Goal: Check status: Check status

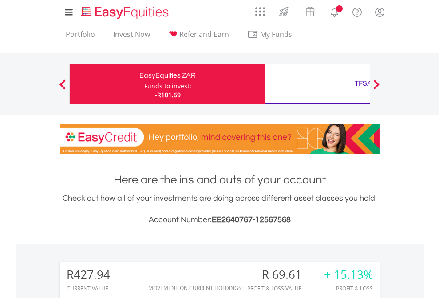
scroll to position [85, 139]
click at [144, 84] on div "Funds to invest:" at bounding box center [167, 86] width 47 height 9
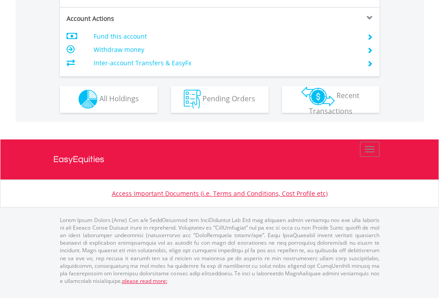
scroll to position [756, 0]
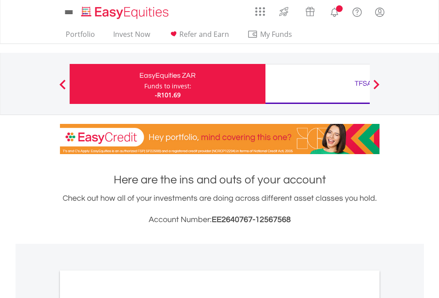
scroll to position [533, 0]
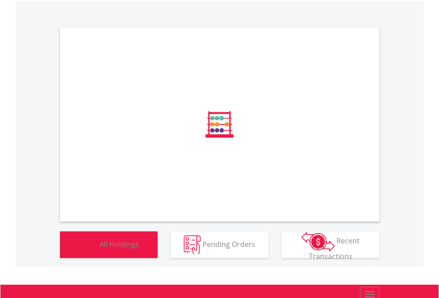
click at [99, 248] on span "All Holdings" at bounding box center [118, 244] width 39 height 10
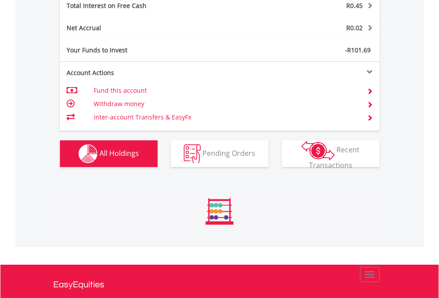
scroll to position [85, 139]
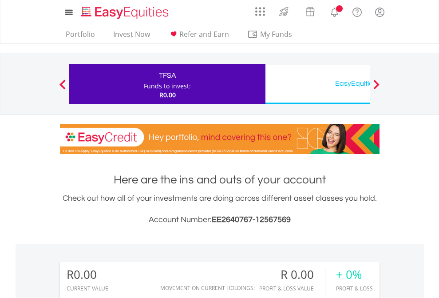
scroll to position [85, 139]
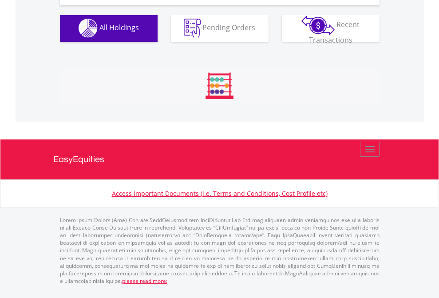
scroll to position [878, 0]
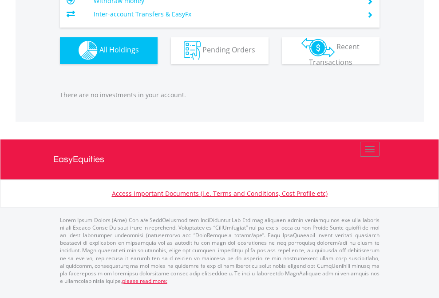
scroll to position [85, 139]
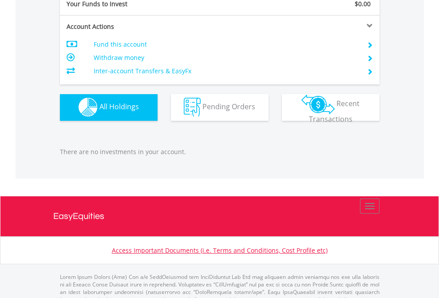
scroll to position [878, 0]
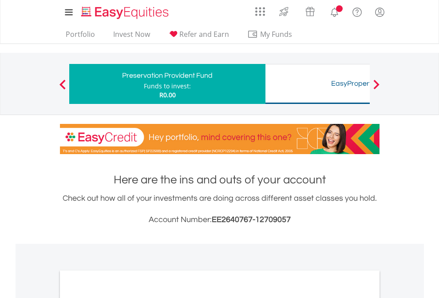
scroll to position [533, 0]
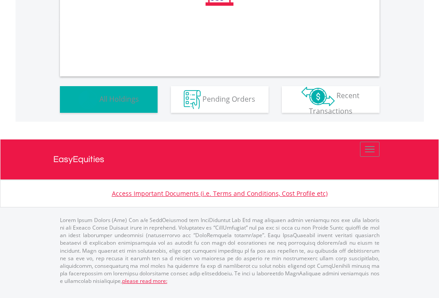
click at [99, 103] on span "All Holdings" at bounding box center [118, 99] width 39 height 10
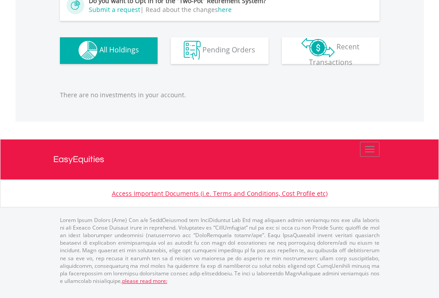
scroll to position [85, 139]
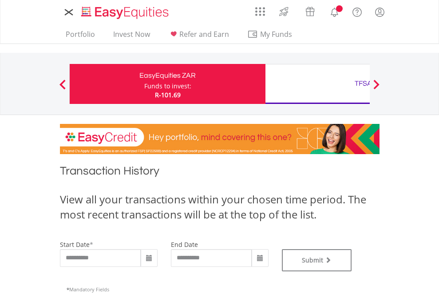
type input "**********"
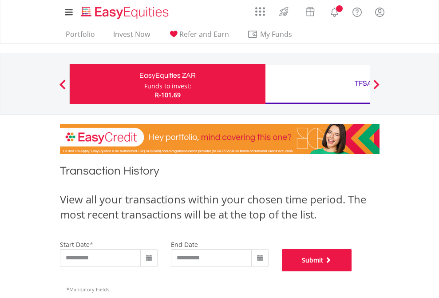
click at [352, 271] on button "Submit" at bounding box center [317, 260] width 70 height 22
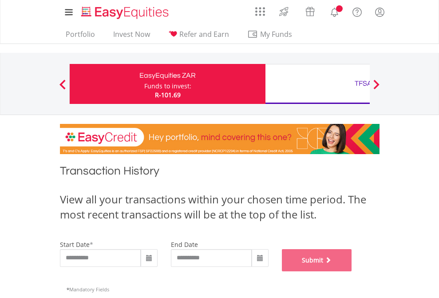
scroll to position [360, 0]
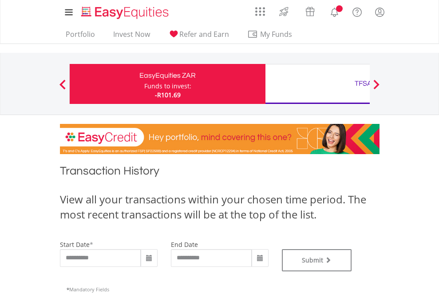
click at [317, 84] on div "TFSA" at bounding box center [363, 83] width 185 height 12
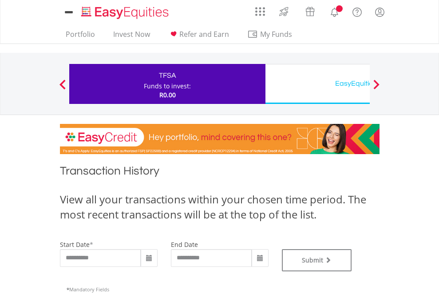
type input "**********"
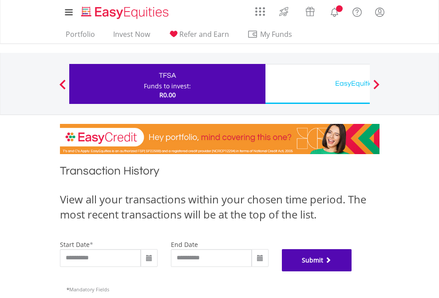
click at [352, 271] on button "Submit" at bounding box center [317, 260] width 70 height 22
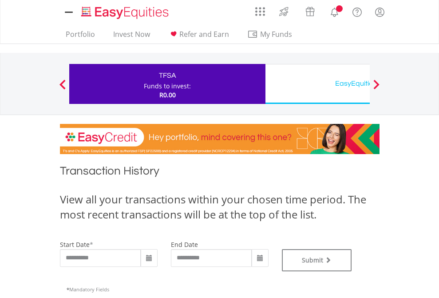
click at [317, 84] on div "EasyEquities USD" at bounding box center [363, 83] width 185 height 12
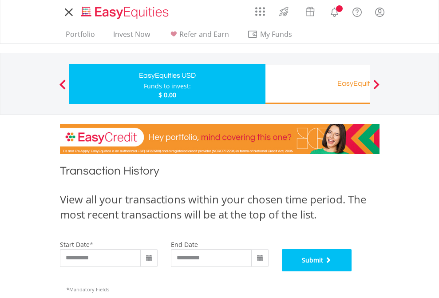
click at [352, 271] on button "Submit" at bounding box center [317, 260] width 70 height 22
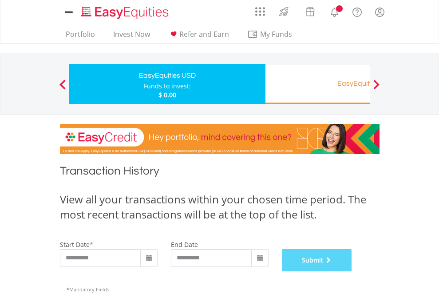
scroll to position [360, 0]
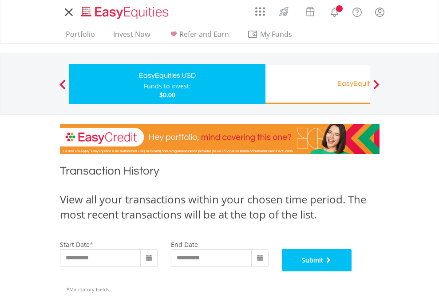
click at [352, 271] on button "Submit" at bounding box center [317, 260] width 70 height 22
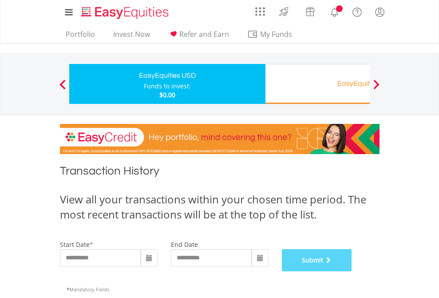
scroll to position [360, 0]
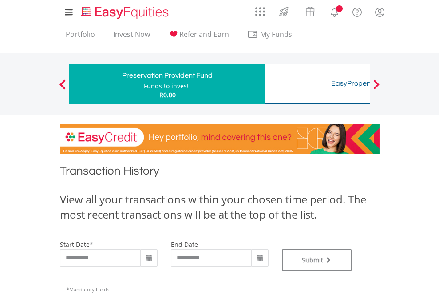
type input "**********"
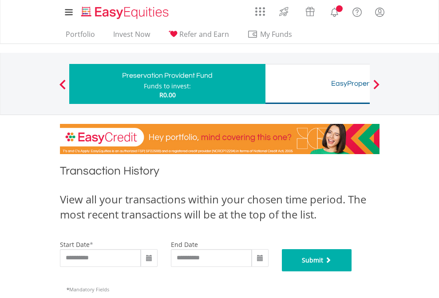
click at [352, 271] on button "Submit" at bounding box center [317, 260] width 70 height 22
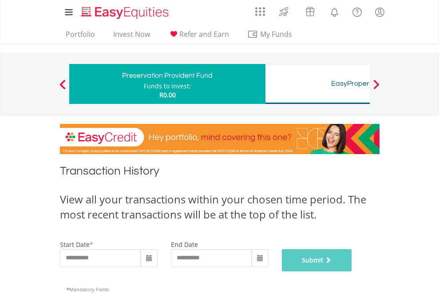
scroll to position [360, 0]
